Goal: Find contact information: Find contact information

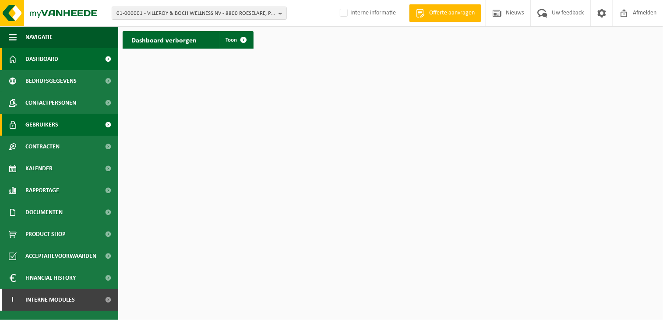
click at [47, 126] on span "Gebruikers" at bounding box center [41, 125] width 33 height 22
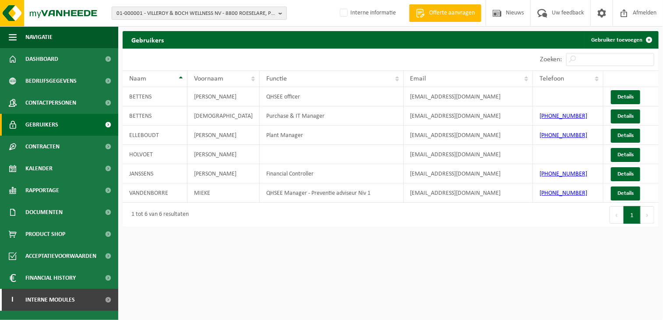
click at [174, 12] on span "01-000001 - VILLEROY & BOCH WELLNESS NV - 8800 ROESELARE, POPULIERSTRAAT 1" at bounding box center [196, 13] width 159 height 13
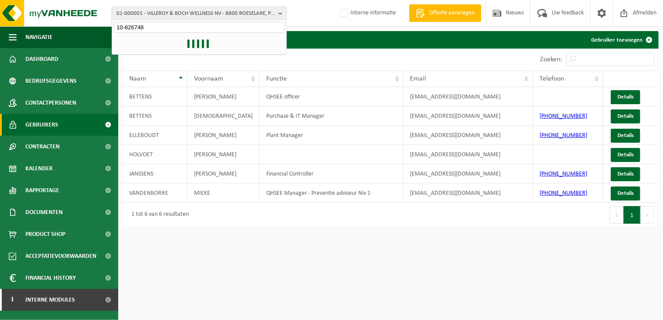
type input "10-826748"
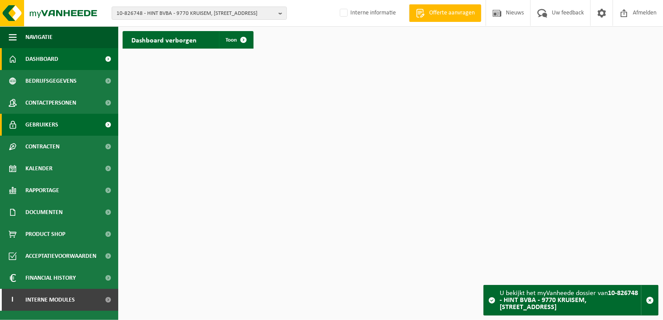
click at [54, 127] on span "Gebruikers" at bounding box center [41, 125] width 33 height 22
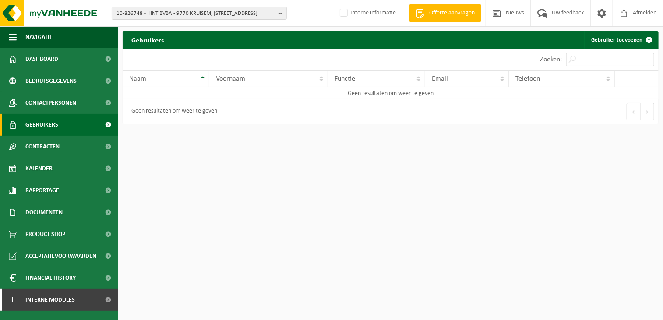
drag, startPoint x: 63, startPoint y: 148, endPoint x: 192, endPoint y: 136, distance: 129.8
click at [62, 148] on link "Contracten" at bounding box center [59, 147] width 118 height 22
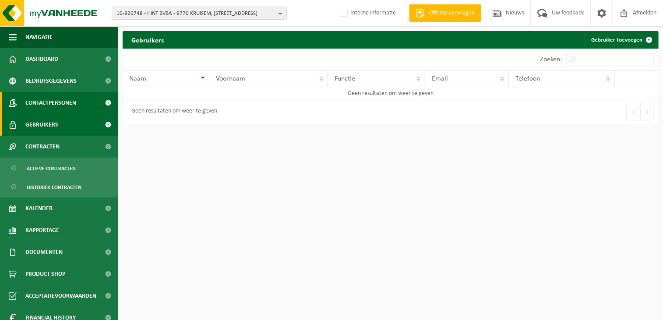
click at [58, 106] on span "Contactpersonen" at bounding box center [50, 103] width 51 height 22
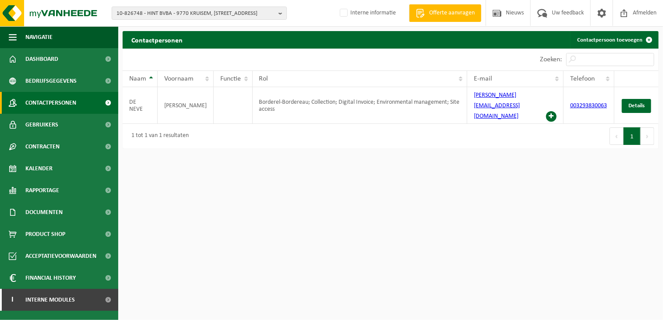
click at [375, 178] on html "10-826748 - HINT BVBA - 9770 KRUISEM, [STREET_ADDRESS] BVBA - 9770 KRUISEM, [ST…" at bounding box center [331, 160] width 663 height 320
click at [190, 12] on span "10-826748 - HINT BVBA - 9770 KRUISEM, [STREET_ADDRESS]" at bounding box center [196, 13] width 159 height 13
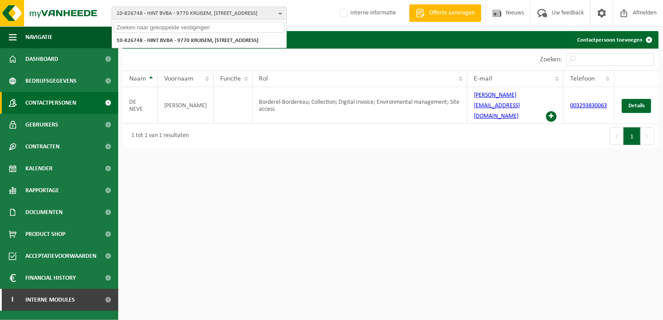
paste input "10-906903"
type input "10-906903"
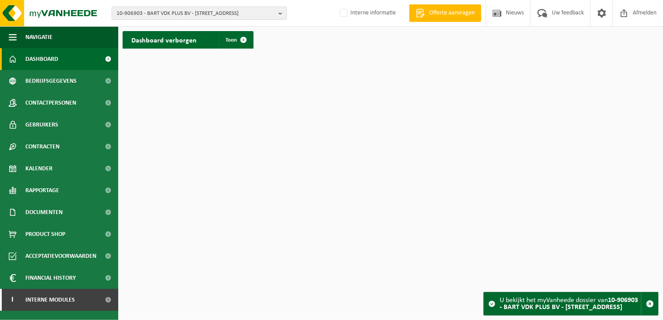
click at [261, 14] on span "10-906903 - BART VDK PLUS BV - 9800 DEINZE, TUSSENWEG 17" at bounding box center [196, 13] width 159 height 13
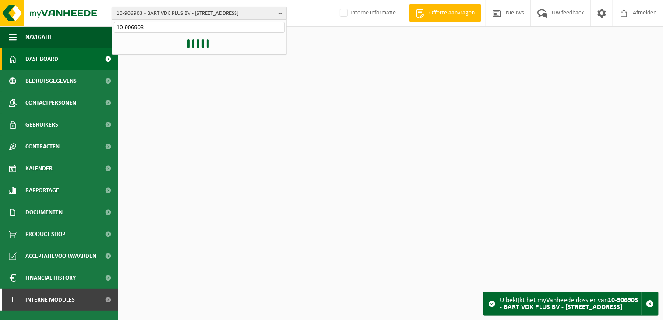
type input "10-906903"
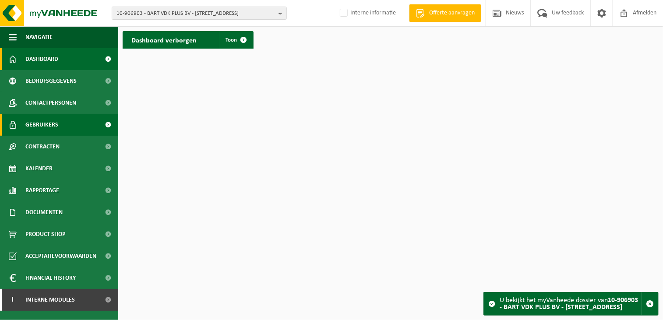
click at [65, 127] on link "Gebruikers" at bounding box center [59, 125] width 118 height 22
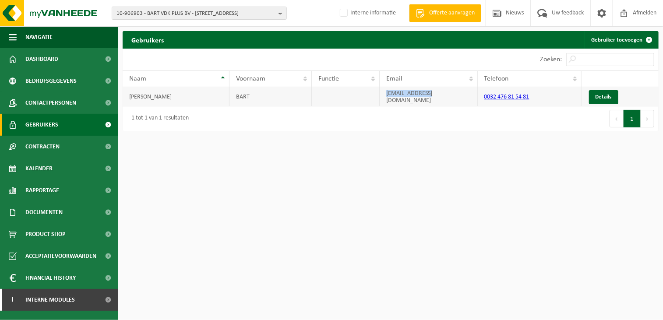
drag, startPoint x: 442, startPoint y: 97, endPoint x: 370, endPoint y: 98, distance: 72.3
click at [370, 98] on tr "VANDEKERCKHOVE BART bart@vdkplus.be 0032 476 81 54 81 Details" at bounding box center [391, 96] width 536 height 19
copy tr "bart@vdkplus.be"
click at [216, 14] on span "10-906903 - BART VDK PLUS BV - 9800 DEINZE, TUSSENWEG 17" at bounding box center [196, 13] width 159 height 13
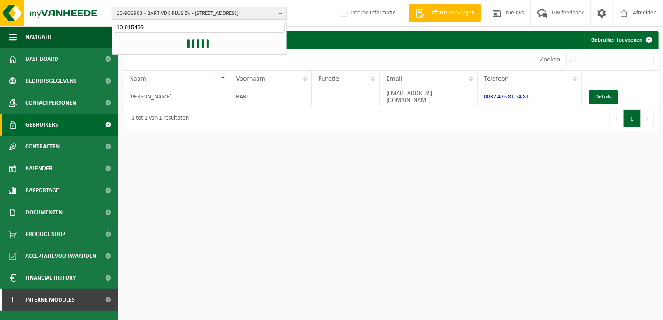
type input "10-915499"
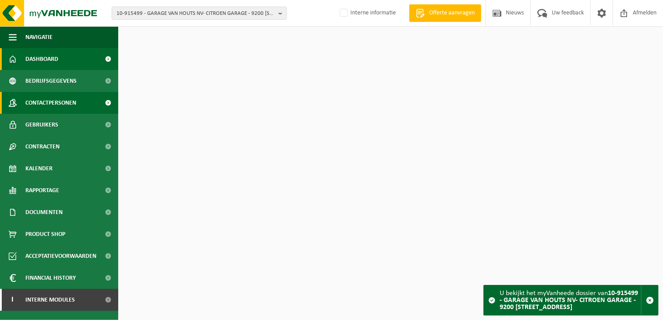
click at [73, 96] on span "Contactpersonen" at bounding box center [50, 103] width 51 height 22
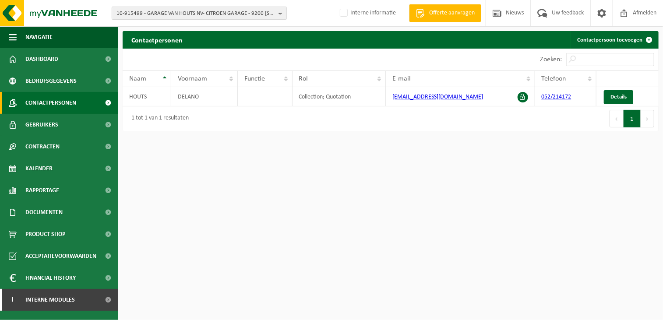
click at [175, 13] on span "10-915499 - GARAGE VAN HOUTS NV- CITROEN GARAGE - 9200 DENDERMONDE, STEENWEG OP…" at bounding box center [196, 13] width 159 height 13
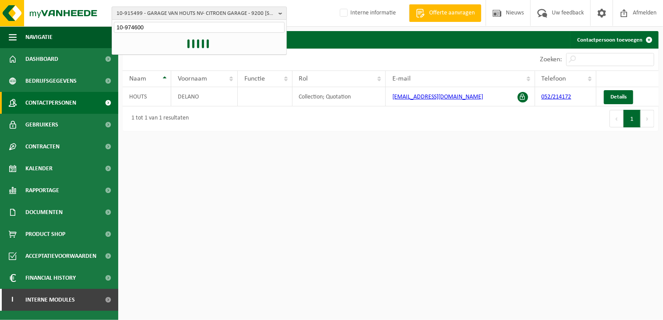
type input "10-974600"
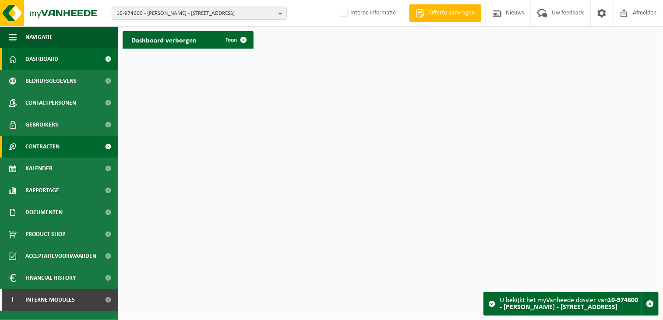
click at [38, 147] on span "Contracten" at bounding box center [42, 147] width 34 height 22
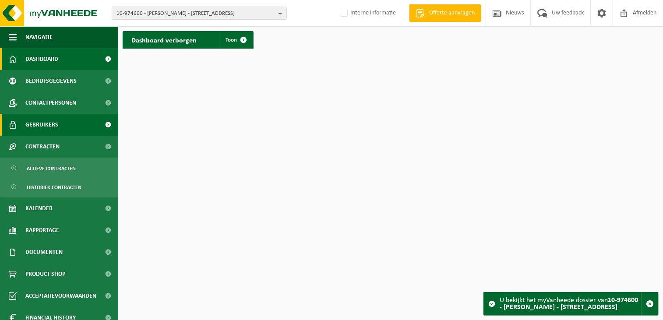
click at [23, 126] on link "Gebruikers" at bounding box center [59, 125] width 118 height 22
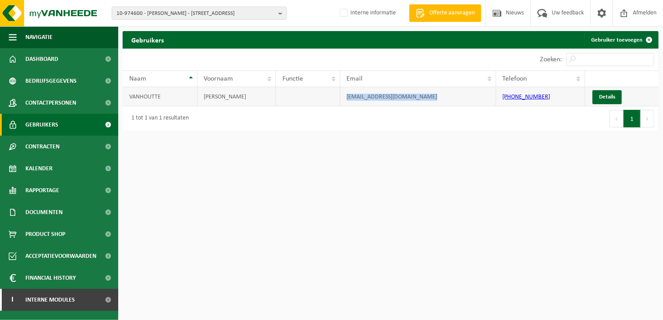
drag, startPoint x: 436, startPoint y: 98, endPoint x: 339, endPoint y: 98, distance: 97.3
click at [339, 98] on tr "VANHOUTTE JONATHAN karweienvanhoutte@outlook.be +321009924507 Details" at bounding box center [391, 96] width 536 height 19
copy tr "karweienvanhoutte@outlook.be"
click at [242, 8] on span "10-974600 - VANHOUTTE, JONATHAN - 8940 WERVIK, MENENSESTEENWEG 152" at bounding box center [196, 13] width 159 height 13
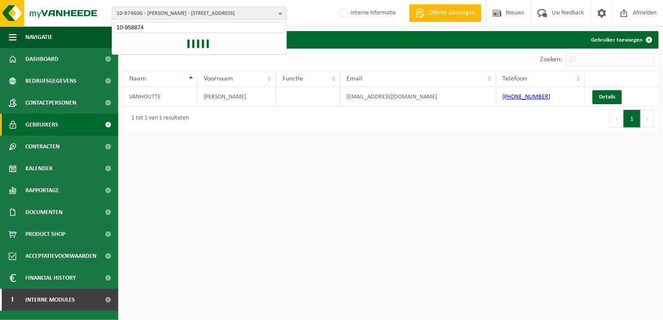
type input "10-958874"
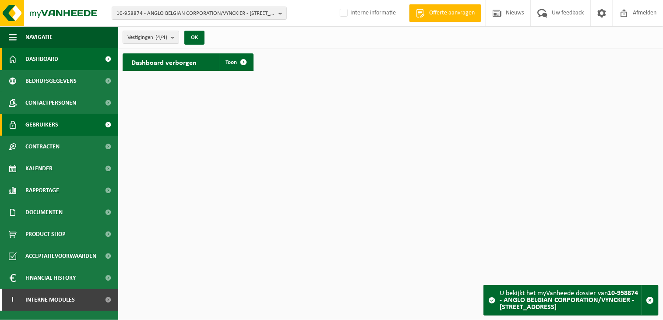
click at [67, 126] on link "Gebruikers" at bounding box center [59, 125] width 118 height 22
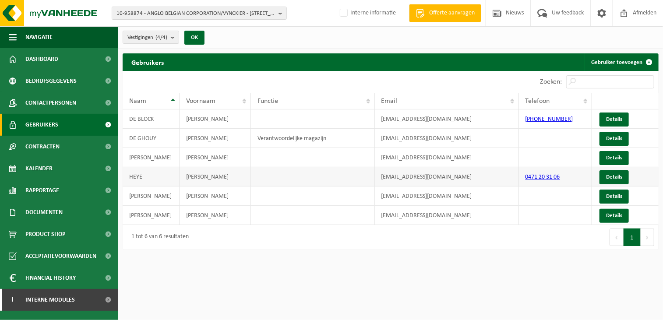
drag, startPoint x: 402, startPoint y: 137, endPoint x: 398, endPoint y: 174, distance: 37.9
click at [331, 285] on html "10-958874 - ANGLO BELGIAN CORPORATION/VYNCKIER - 9000 [GEOGRAPHIC_DATA], [STREE…" at bounding box center [331, 160] width 663 height 320
drag, startPoint x: 450, startPoint y: 137, endPoint x: 347, endPoint y: 136, distance: 103.0
click at [347, 136] on tr "DE [PERSON_NAME] Verantwoordelijke magazijn [EMAIL_ADDRESS][DOMAIN_NAME] Details" at bounding box center [391, 138] width 536 height 19
drag, startPoint x: 347, startPoint y: 136, endPoint x: 406, endPoint y: 136, distance: 58.7
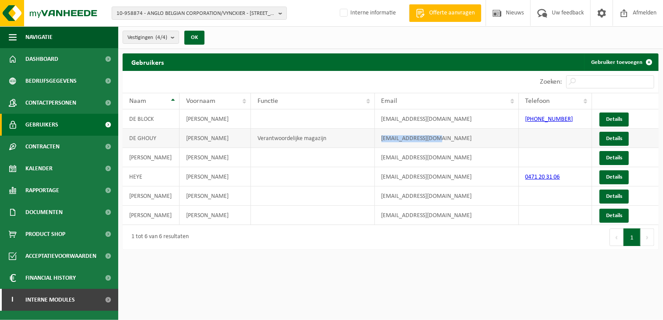
copy tr "[EMAIL_ADDRESS][DOMAIN_NAME]"
